Goal: Information Seeking & Learning: Learn about a topic

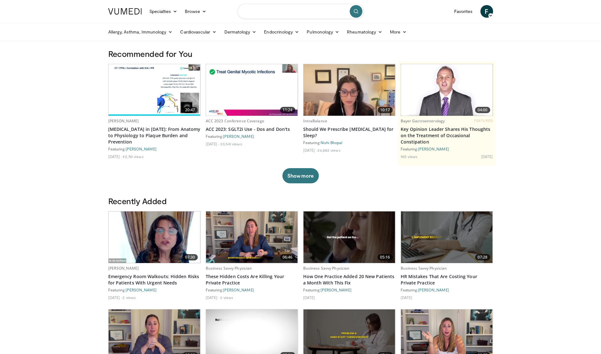
click at [276, 10] on input "Search topics, interventions" at bounding box center [300, 11] width 127 height 15
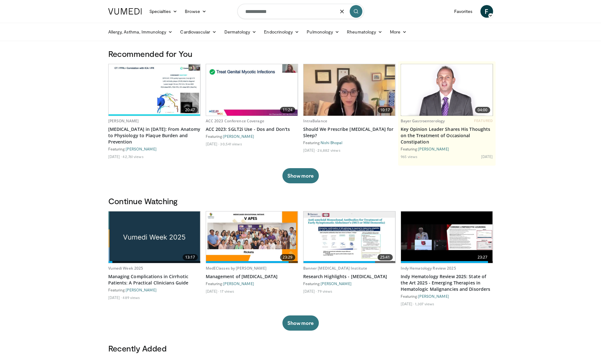
type input "**********"
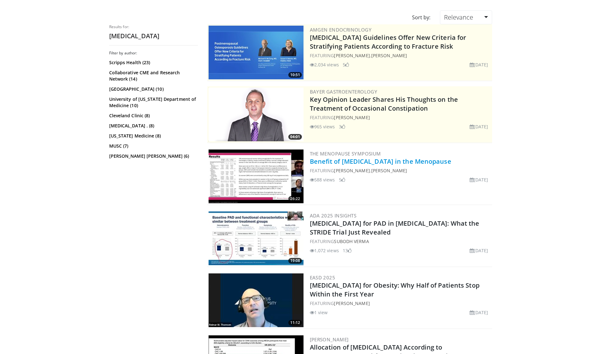
scroll to position [50, 0]
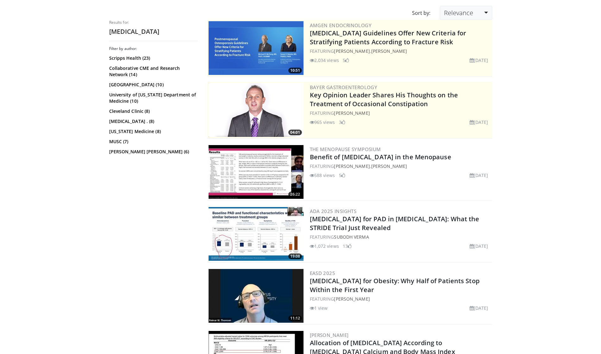
click at [470, 15] on span "Relevance" at bounding box center [458, 13] width 29 height 9
click at [454, 70] on link "Newest" at bounding box center [465, 69] width 50 height 10
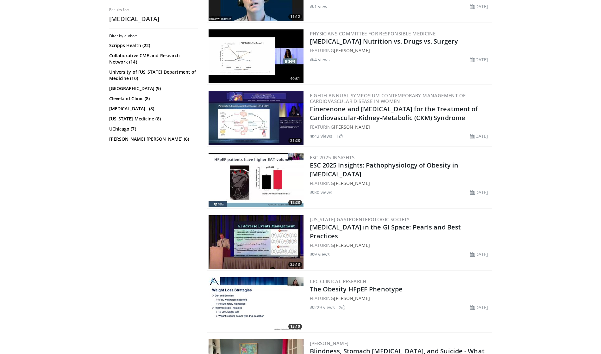
scroll to position [229, 0]
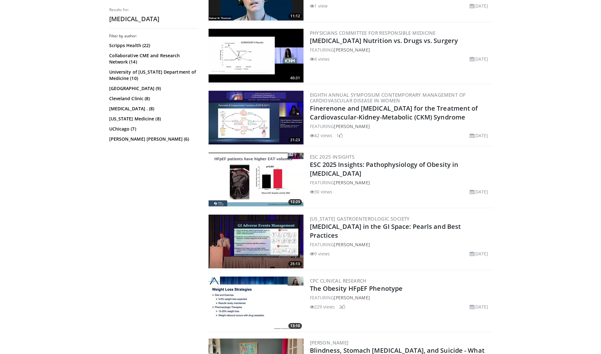
drag, startPoint x: 363, startPoint y: 242, endPoint x: 334, endPoint y: 244, distance: 28.8
click at [334, 244] on div "FEATURING Jose Nieto" at bounding box center [400, 244] width 181 height 7
copy div "Jose Nieto"
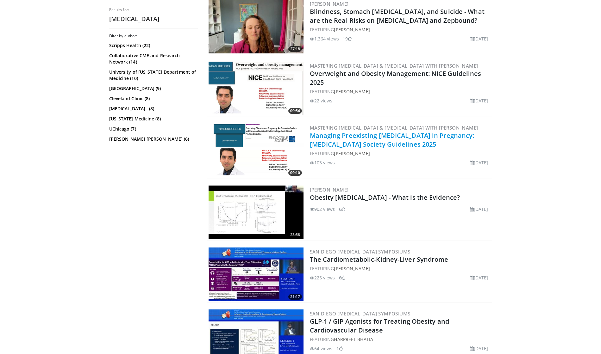
scroll to position [570, 0]
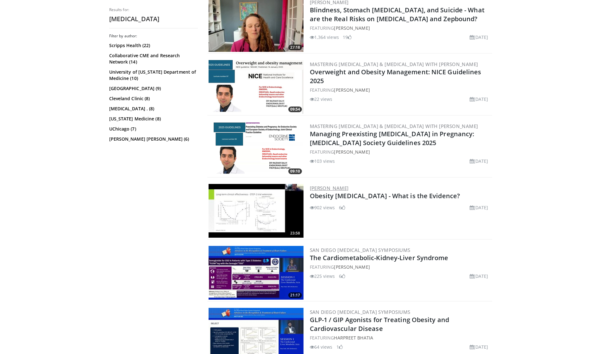
drag, startPoint x: 378, startPoint y: 184, endPoint x: 311, endPoint y: 184, distance: 67.1
click at [311, 185] on h3 "Dimitris Papamargaritis" at bounding box center [400, 188] width 181 height 6
copy link "Dimitris Papamargaritis"
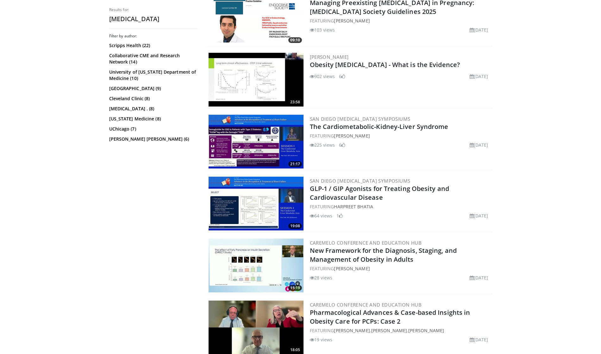
scroll to position [705, 0]
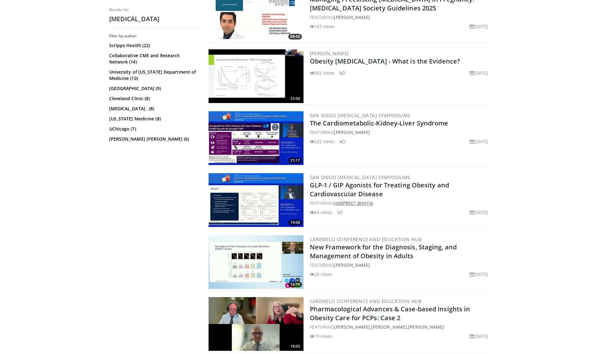
drag, startPoint x: 375, startPoint y: 202, endPoint x: 336, endPoint y: 202, distance: 39.2
click at [336, 201] on div "FEATURING Harpreet Bhatia" at bounding box center [400, 203] width 181 height 7
copy link "Harpreet Bhatia"
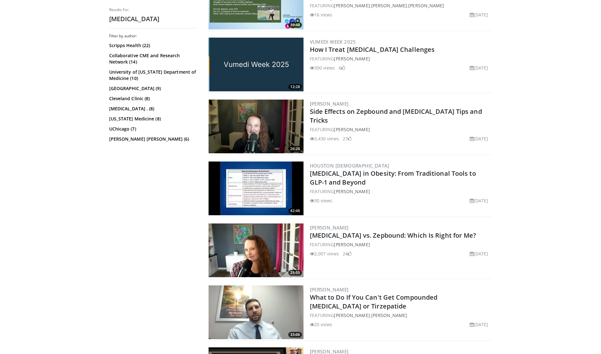
scroll to position [1104, 0]
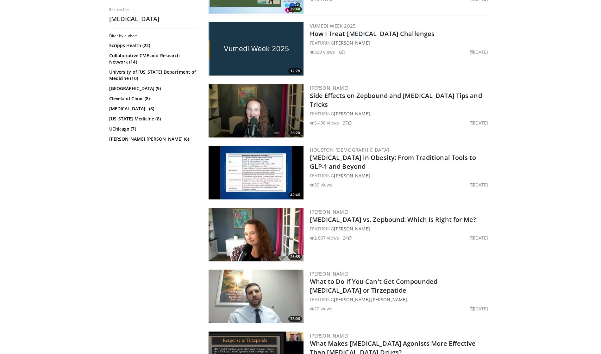
drag, startPoint x: 367, startPoint y: 169, endPoint x: 336, endPoint y: 170, distance: 31.3
click at [336, 172] on div "FEATURING Garth Davis" at bounding box center [400, 175] width 181 height 7
copy link "Garth Davis"
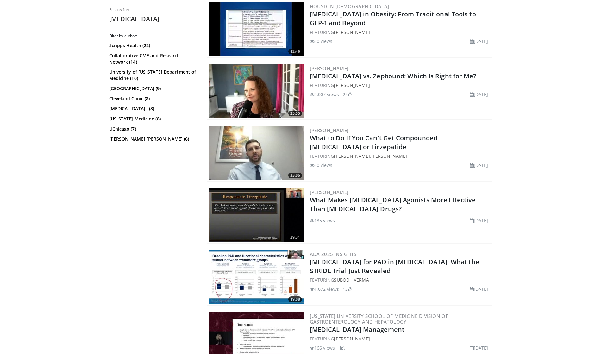
scroll to position [1254, 0]
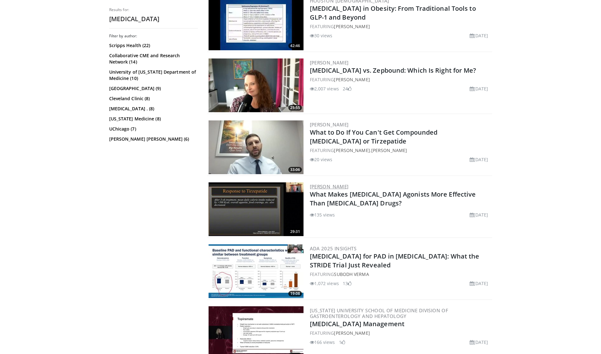
drag, startPoint x: 364, startPoint y: 181, endPoint x: 310, endPoint y: 184, distance: 53.2
click at [310, 184] on h3 "Michael Schwartz" at bounding box center [400, 187] width 181 height 6
copy link "Michael Schwartz"
click at [328, 184] on link "Michael Schwartz" at bounding box center [329, 187] width 39 height 6
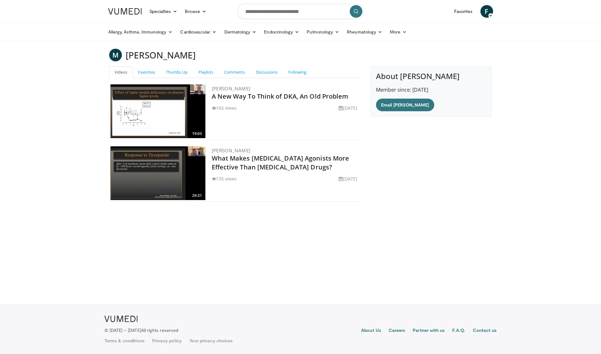
click at [159, 169] on img at bounding box center [157, 174] width 95 height 54
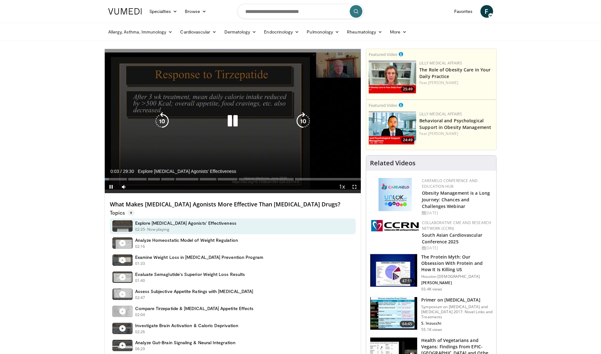
click at [304, 119] on icon "Video Player" at bounding box center [303, 121] width 18 height 18
click at [301, 119] on icon "Video Player" at bounding box center [303, 121] width 18 height 18
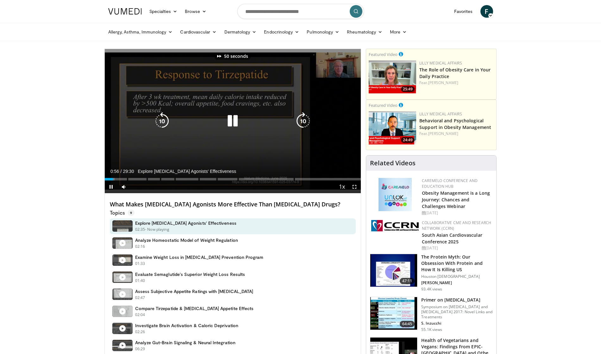
click at [301, 119] on icon "Video Player" at bounding box center [303, 121] width 18 height 18
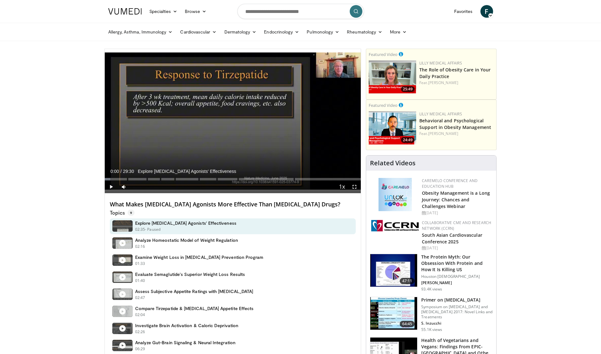
drag, startPoint x: 116, startPoint y: 178, endPoint x: 89, endPoint y: 178, distance: 27.2
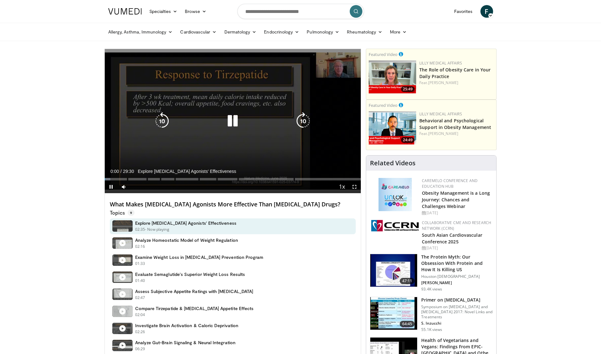
click at [229, 119] on icon "Video Player" at bounding box center [233, 121] width 18 height 18
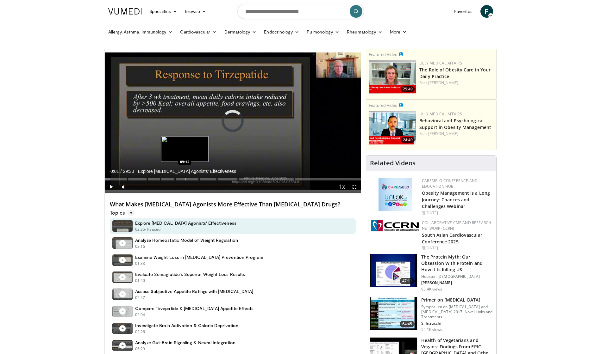
click at [185, 179] on div "Progress Bar" at bounding box center [185, 179] width 1 height 3
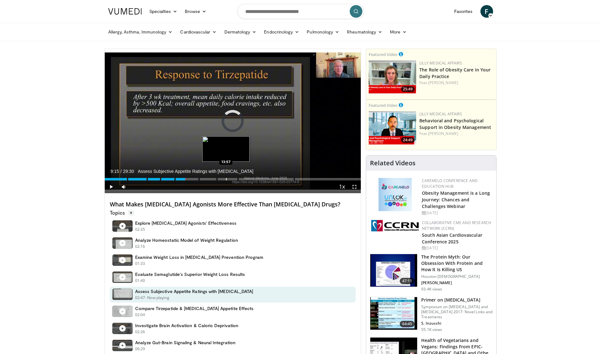
click at [226, 178] on div "Loaded : 31.58% 09:15 13:57" at bounding box center [233, 178] width 256 height 6
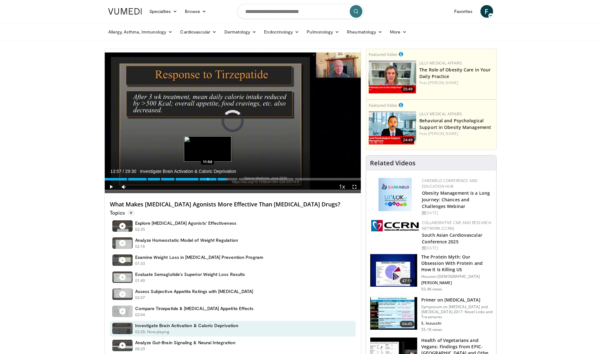
click at [208, 179] on div "Progress Bar" at bounding box center [208, 179] width 1 height 3
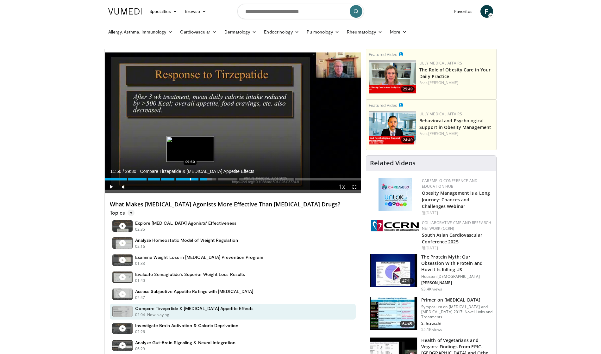
click at [190, 179] on div "Progress Bar" at bounding box center [190, 179] width 1 height 3
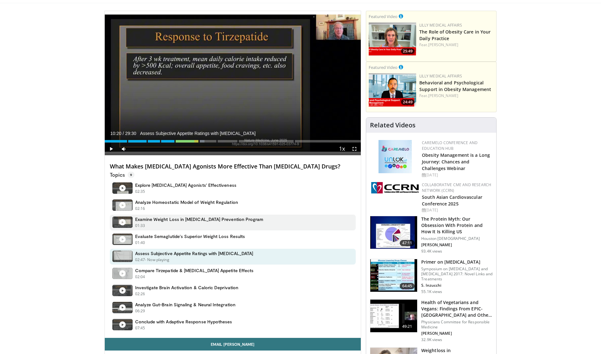
scroll to position [42, 0]
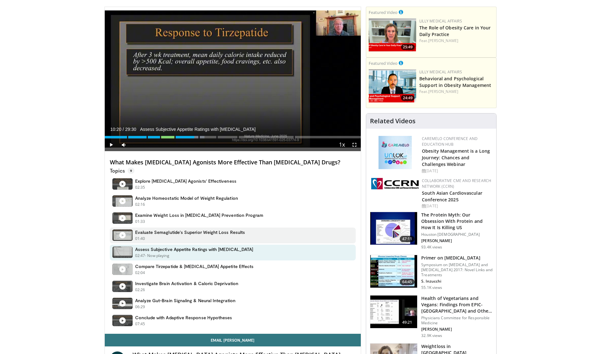
click at [180, 238] on div "01:40 - Now playing - Paused" at bounding box center [190, 239] width 110 height 6
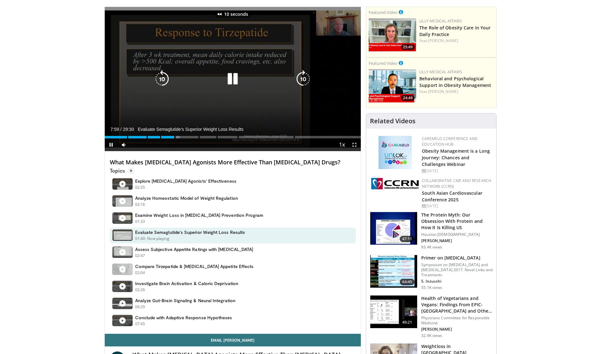
click at [235, 75] on icon "Video Player" at bounding box center [233, 79] width 18 height 18
click at [298, 80] on icon "Video Player" at bounding box center [303, 79] width 18 height 18
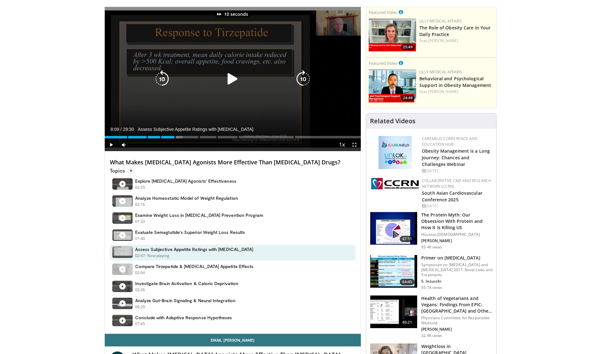
click at [298, 80] on icon "Video Player" at bounding box center [303, 79] width 18 height 18
click at [160, 83] on icon "Video Player" at bounding box center [162, 79] width 18 height 18
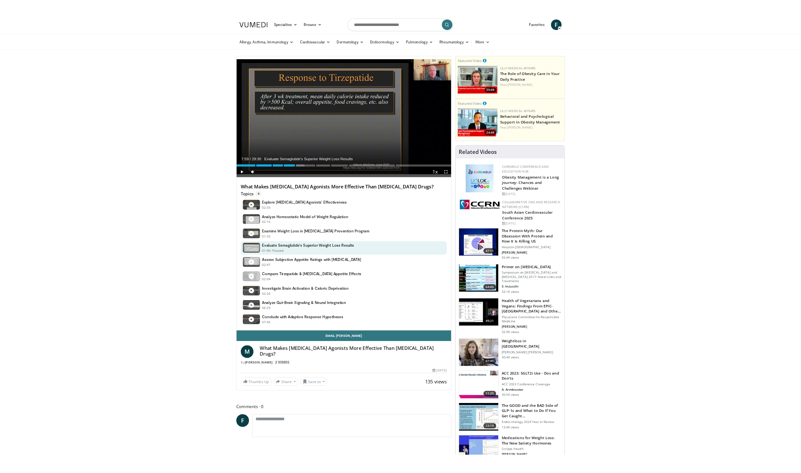
scroll to position [0, 0]
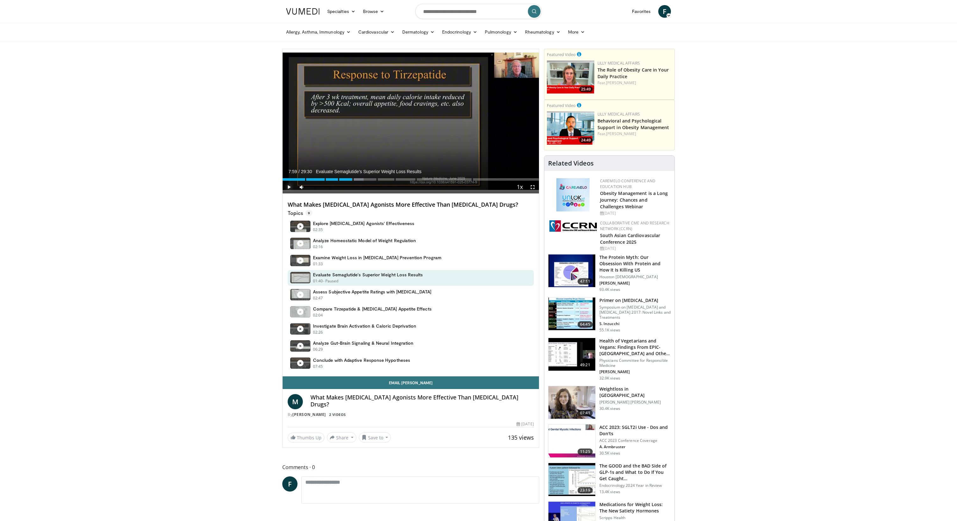
click at [289, 187] on span "Video Player" at bounding box center [289, 187] width 13 height 13
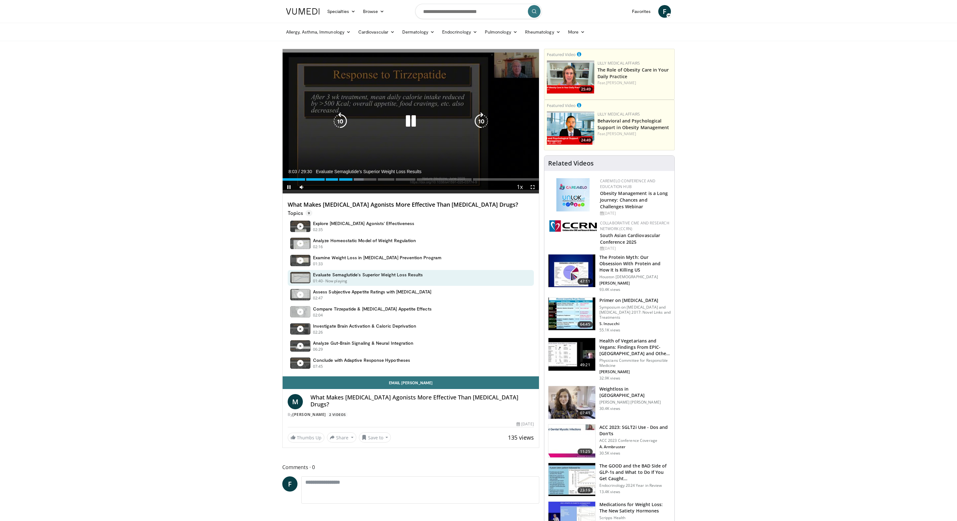
click at [335, 120] on icon "Video Player" at bounding box center [340, 121] width 18 height 18
click at [411, 125] on icon "Video Player" at bounding box center [411, 121] width 18 height 18
